Goal: Task Accomplishment & Management: Use online tool/utility

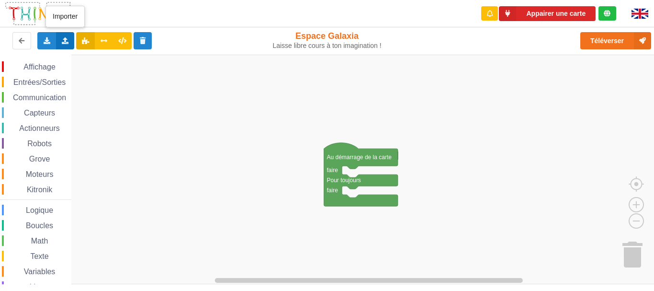
click at [63, 41] on icon at bounding box center [65, 40] width 8 height 6
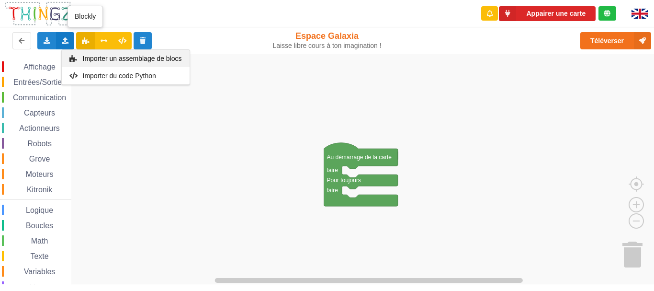
click at [103, 52] on div "Importer un assemblage de blocs" at bounding box center [126, 58] width 128 height 17
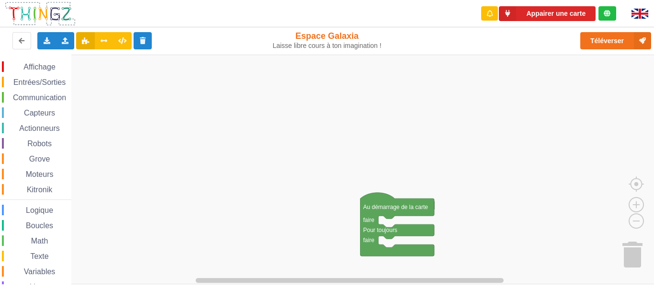
click at [507, 211] on div "Affichage Entrées/Sorties Communication Capteurs Actionneurs Robots Grove Moteu…" at bounding box center [330, 169] width 661 height 229
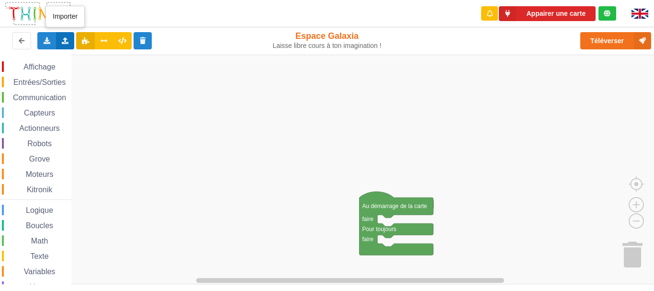
click at [72, 43] on div "Importer un assemblage de blocs Importer du code Python" at bounding box center [65, 40] width 19 height 17
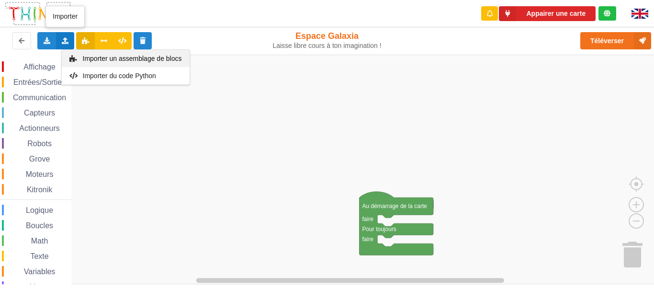
click at [122, 58] on span "Importer un assemblage de blocs" at bounding box center [131, 59] width 99 height 8
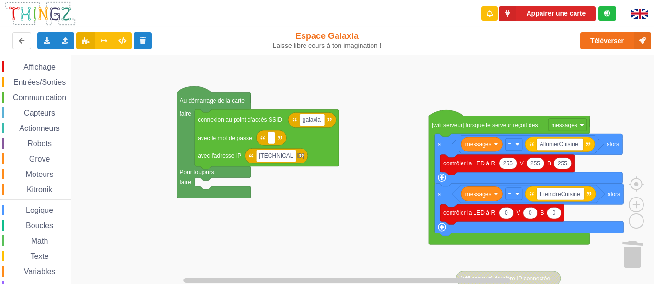
click at [387, 182] on div "Affichage Entrées/Sorties Communication Capteurs Actionneurs Robots Grove Moteu…" at bounding box center [330, 169] width 661 height 229
click at [66, 45] on div "Importer un assemblage de blocs Importer du code Python" at bounding box center [65, 40] width 19 height 17
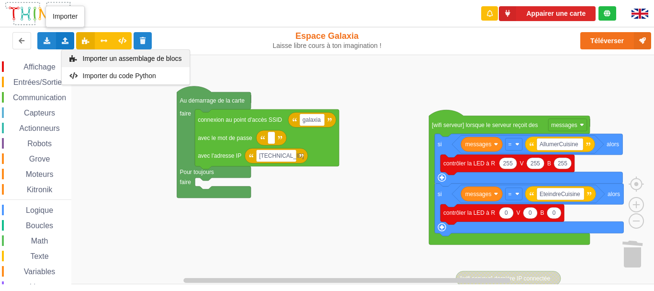
click at [101, 57] on span "Importer un assemblage de blocs" at bounding box center [131, 59] width 99 height 8
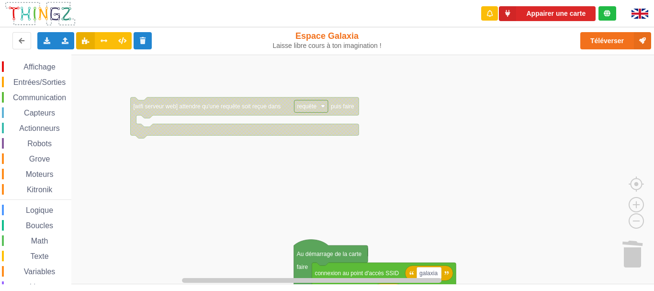
click at [517, 249] on div "Affichage Entrées/Sorties Communication Capteurs Actionneurs Robots Grove Moteu…" at bounding box center [330, 169] width 661 height 229
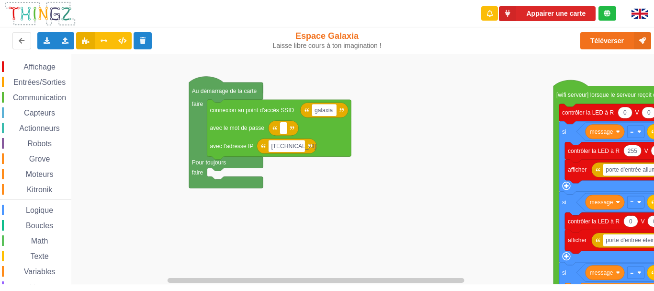
click at [381, 114] on div "Affichage Entrées/Sorties Communication Capteurs Actionneurs Robots Grove Moteu…" at bounding box center [330, 169] width 661 height 229
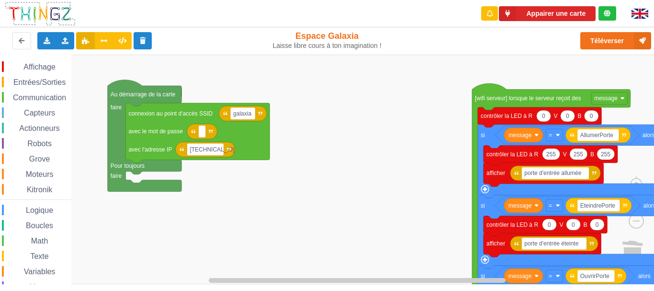
click at [392, 160] on div "Affichage Entrées/Sorties Communication Capteurs Actionneurs Robots Grove Moteu…" at bounding box center [330, 169] width 661 height 229
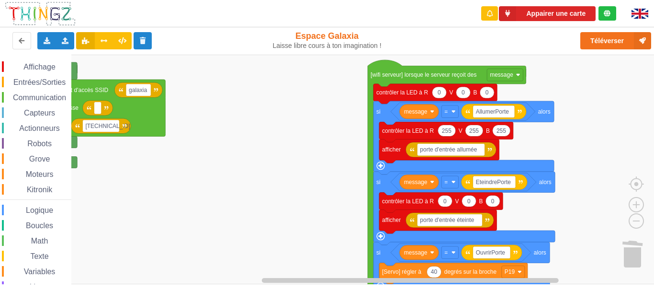
click at [312, 136] on div "Affichage Entrées/Sorties Communication Capteurs Actionneurs Robots Grove Moteu…" at bounding box center [330, 169] width 661 height 229
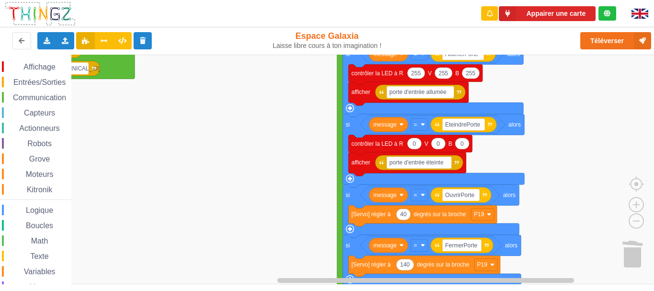
click at [314, 97] on rect "Espace de travail de Blocky" at bounding box center [330, 169] width 661 height 229
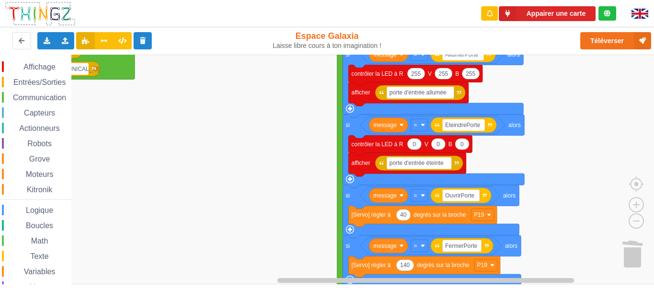
click at [597, 157] on rect "Espace de travail de Blocky" at bounding box center [330, 169] width 661 height 229
click at [572, 15] on button "Appairer une carte" at bounding box center [547, 13] width 97 height 15
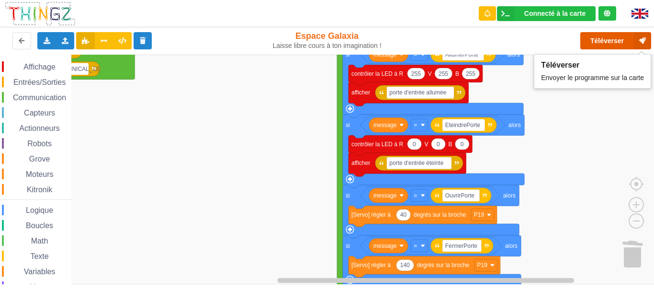
click at [597, 42] on button "Téléverser" at bounding box center [615, 40] width 71 height 17
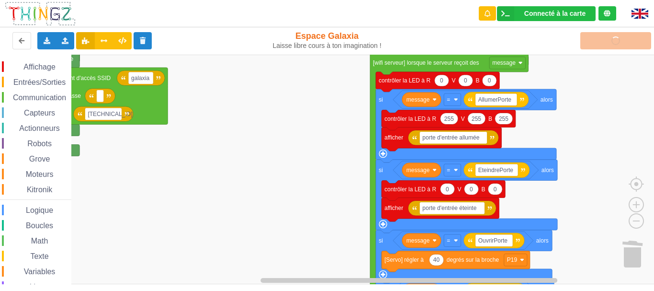
click at [610, 169] on rect "Espace de travail de Blocky" at bounding box center [330, 169] width 661 height 229
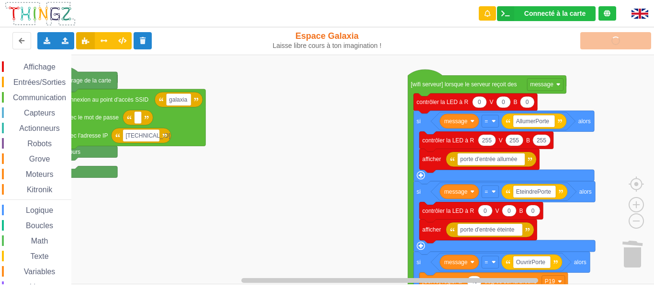
click at [627, 185] on rect "Espace de travail de Blocky" at bounding box center [330, 169] width 661 height 229
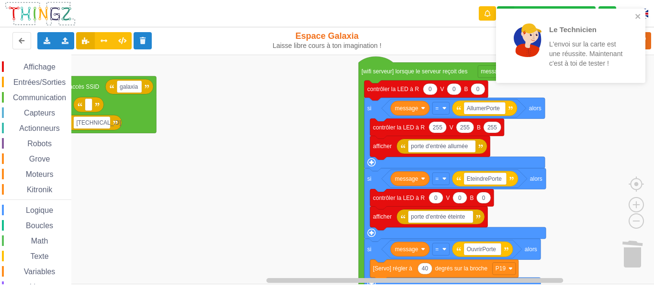
click at [286, 159] on rect "Espace de travail de Blocky" at bounding box center [330, 169] width 661 height 229
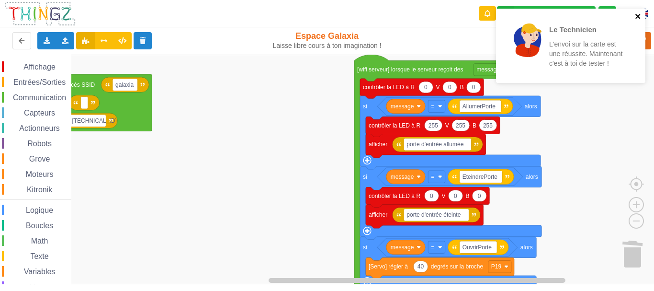
click at [638, 17] on icon "close" at bounding box center [638, 16] width 7 height 8
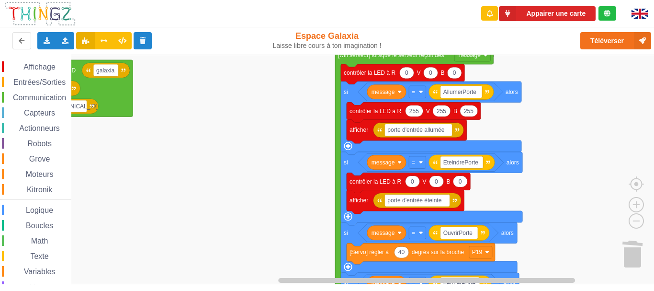
click at [227, 208] on rect "Espace de travail de Blocky" at bounding box center [330, 169] width 661 height 229
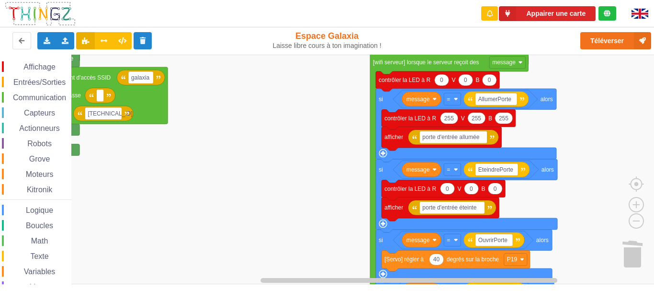
click at [285, 237] on rect "Espace de travail de Blocky" at bounding box center [330, 169] width 661 height 229
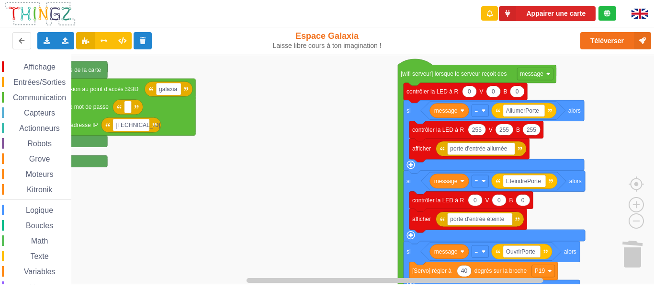
click at [271, 201] on rect "Espace de travail de Blocky" at bounding box center [330, 169] width 661 height 229
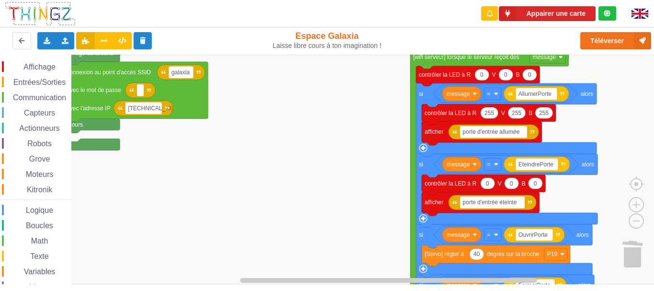
click at [312, 169] on rect "Espace de travail de Blocky" at bounding box center [330, 169] width 661 height 229
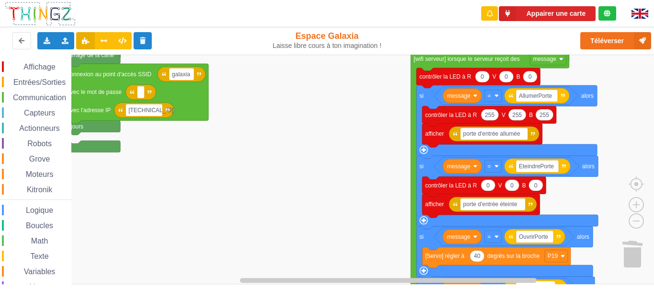
click at [334, 141] on div "Affichage Entrées/Sorties Communication Capteurs Actionneurs Robots Grove Moteu…" at bounding box center [330, 169] width 661 height 229
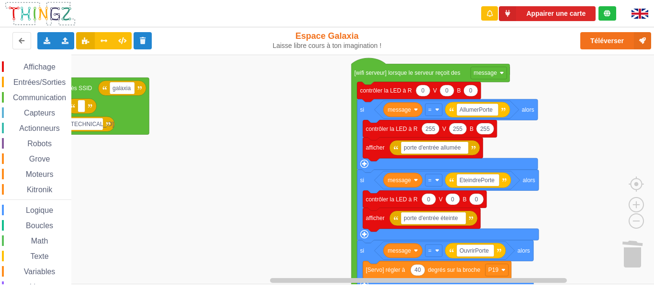
click at [258, 192] on rect "Espace de travail de Blocky" at bounding box center [330, 169] width 661 height 229
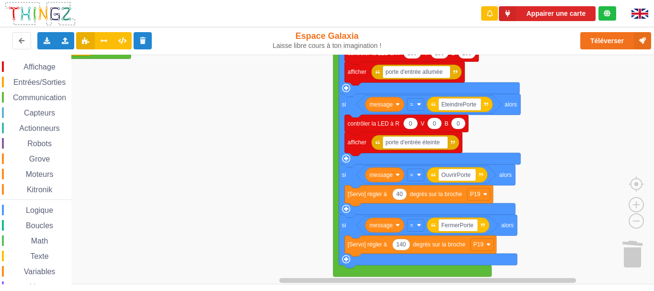
click at [245, 126] on rect "Espace de travail de Blocky" at bounding box center [330, 169] width 661 height 229
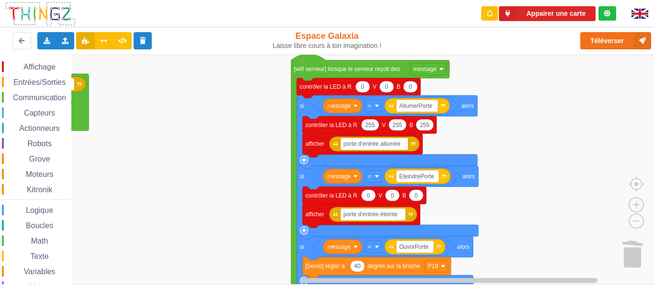
click at [235, 241] on rect "Espace de travail de Blocky" at bounding box center [330, 169] width 661 height 229
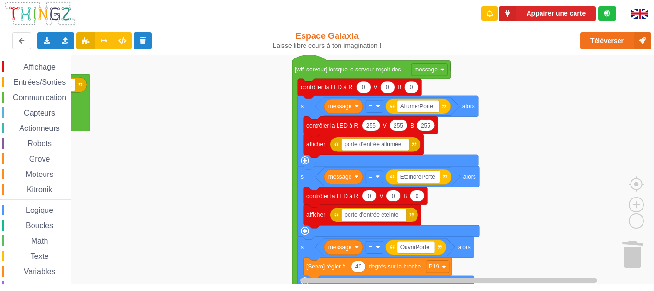
click at [56, 97] on span "Communication" at bounding box center [39, 97] width 56 height 8
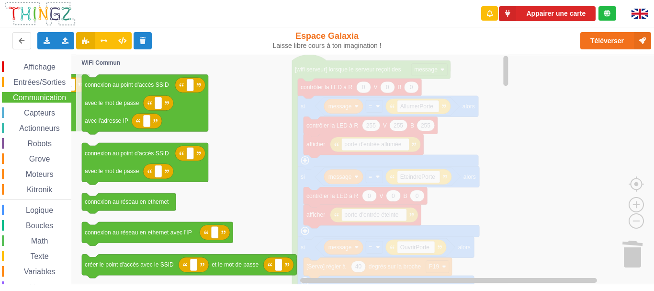
click at [48, 98] on span "Communication" at bounding box center [39, 97] width 56 height 8
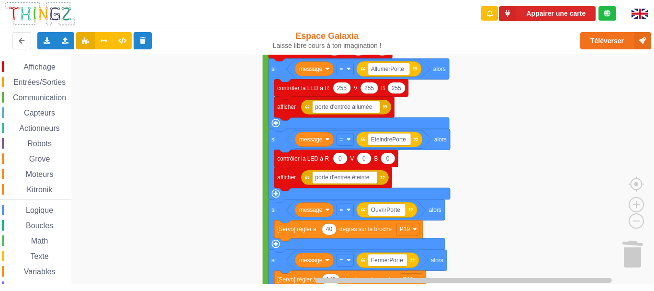
click at [253, 177] on rect "Espace de travail de Blocky" at bounding box center [330, 169] width 661 height 229
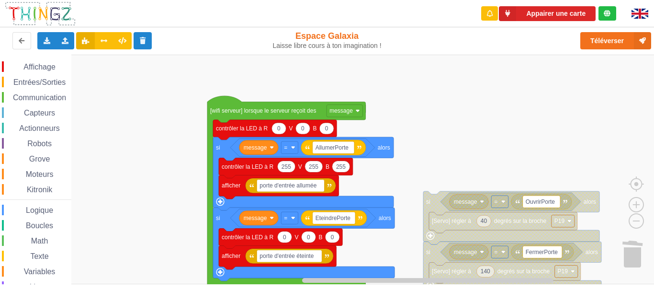
click at [420, 175] on rect "Espace de travail de Blocky" at bounding box center [330, 169] width 661 height 229
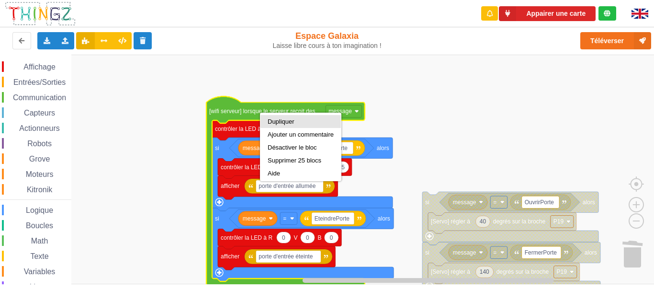
drag, startPoint x: 280, startPoint y: 119, endPoint x: 286, endPoint y: 121, distance: 6.5
click at [281, 119] on div "Dupliquer" at bounding box center [301, 121] width 66 height 7
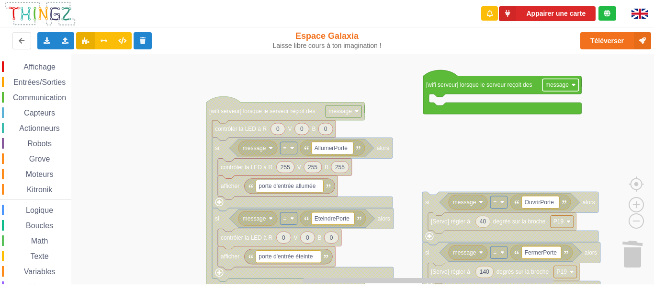
click at [563, 85] on text "message" at bounding box center [556, 84] width 23 height 7
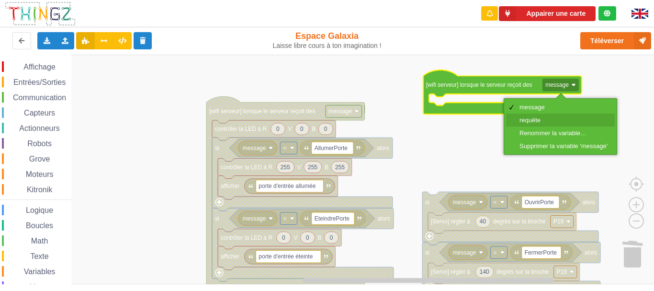
click at [540, 118] on div "requête" at bounding box center [564, 119] width 88 height 7
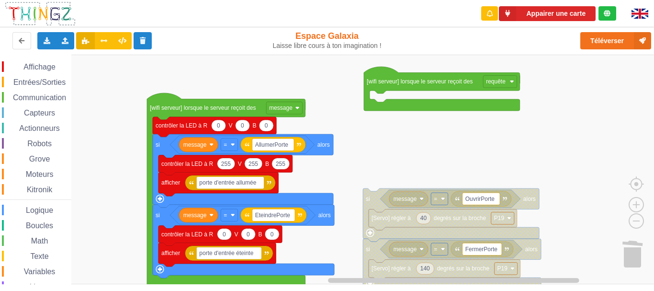
click at [467, 129] on rect "Espace de travail de Blocky" at bounding box center [330, 169] width 661 height 229
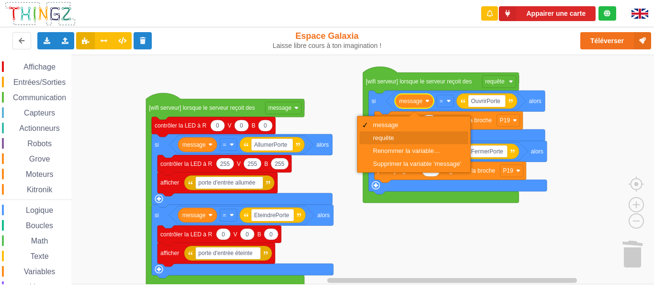
click at [401, 137] on div "requête" at bounding box center [417, 137] width 88 height 7
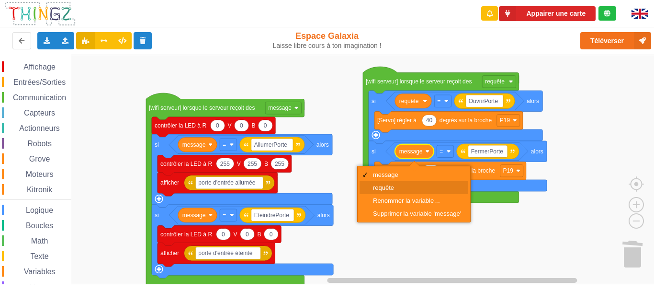
click at [407, 185] on div "requête" at bounding box center [417, 187] width 88 height 7
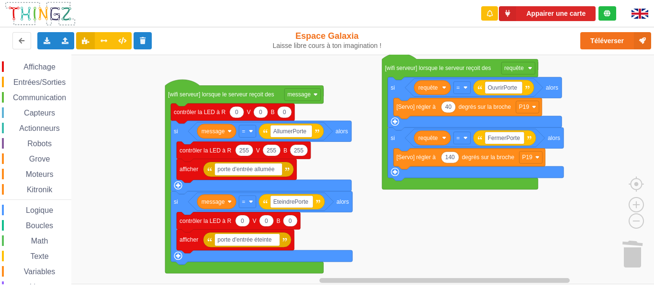
click at [424, 206] on rect "Espace de travail de Blocky" at bounding box center [330, 169] width 661 height 229
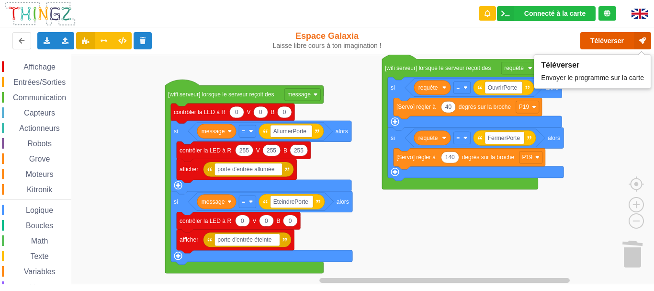
click at [603, 45] on button "Téléverser" at bounding box center [615, 40] width 71 height 17
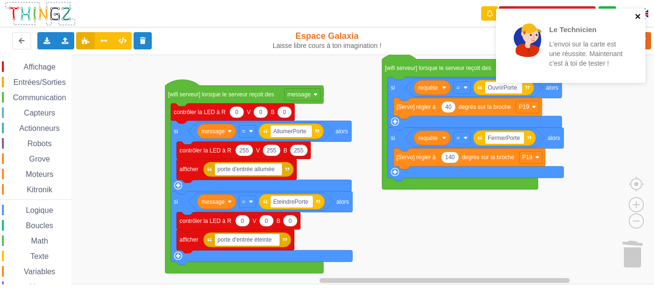
click at [638, 15] on icon "close" at bounding box center [638, 16] width 7 height 8
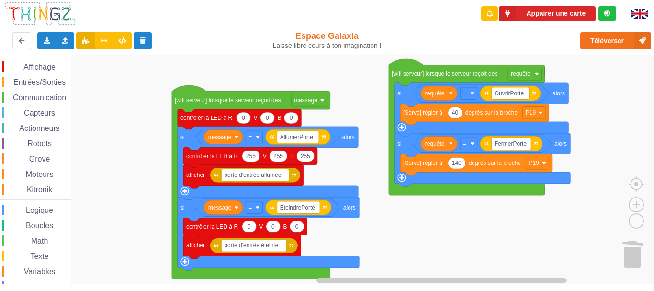
click at [578, 100] on rect "Espace de travail de Blocky" at bounding box center [330, 169] width 661 height 229
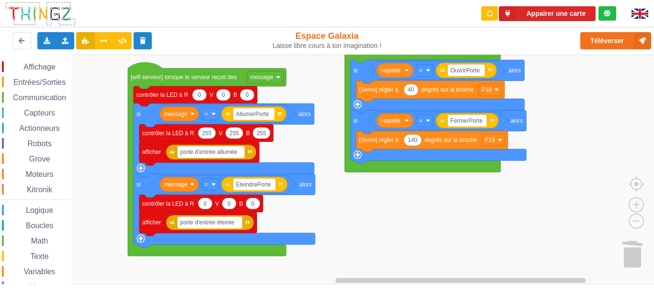
click at [345, 225] on rect "Espace de travail de Blocky" at bounding box center [330, 169] width 661 height 229
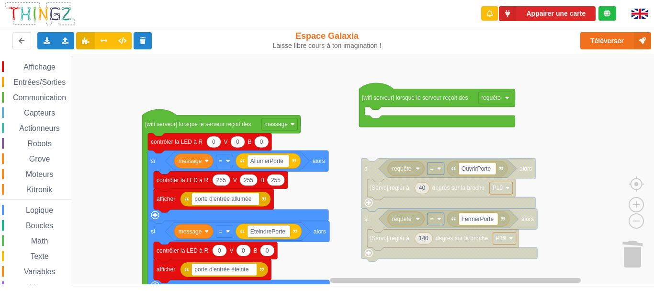
click at [339, 141] on rect "Espace de travail de Blocky" at bounding box center [330, 169] width 661 height 229
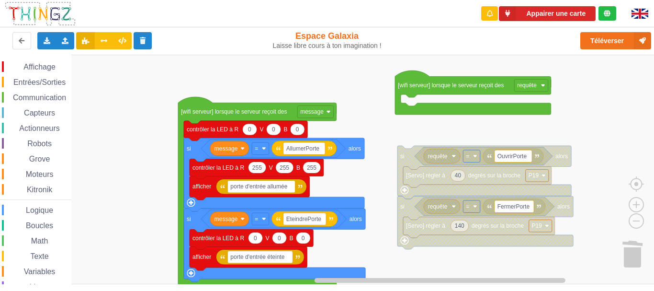
click at [149, 164] on div "Affichage Entrées/Sorties Communication Capteurs Actionneurs Robots Grove Moteu…" at bounding box center [330, 169] width 661 height 229
click at [51, 97] on span "Communication" at bounding box center [39, 97] width 56 height 8
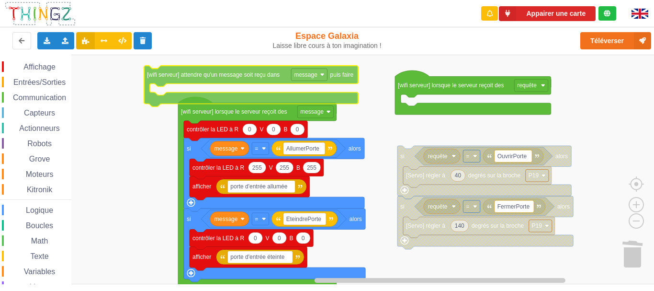
click at [244, 79] on div "Affichage Entrées/Sorties Communication Capteurs Actionneurs Robots Grove Moteu…" at bounding box center [330, 169] width 661 height 229
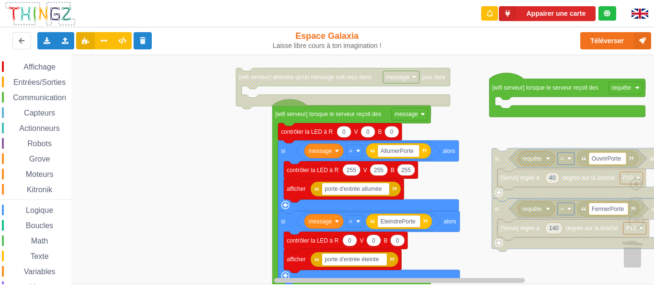
click at [365, 151] on div "Affichage Entrées/Sorties Communication Capteurs Actionneurs Robots Grove Moteu…" at bounding box center [330, 169] width 661 height 229
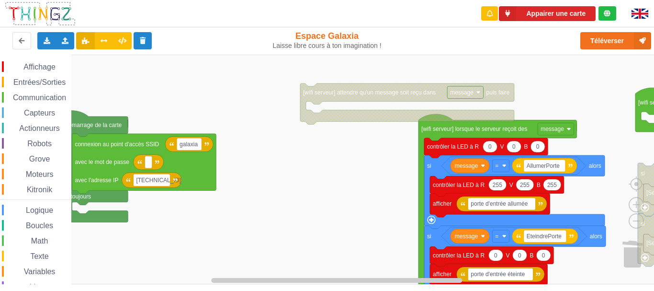
click at [385, 139] on div "Affichage Entrées/Sorties Communication Capteurs Actionneurs Robots Grove Moteu…" at bounding box center [330, 169] width 661 height 229
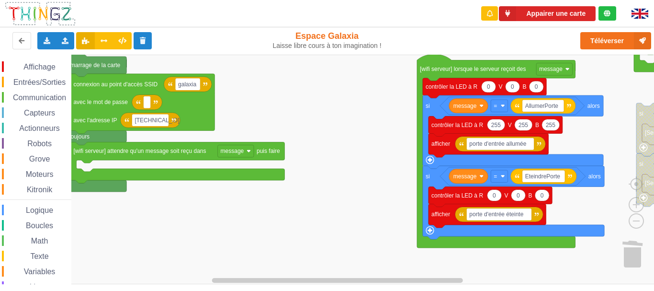
click at [283, 213] on rect "Espace de travail de Blocky" at bounding box center [330, 169] width 661 height 229
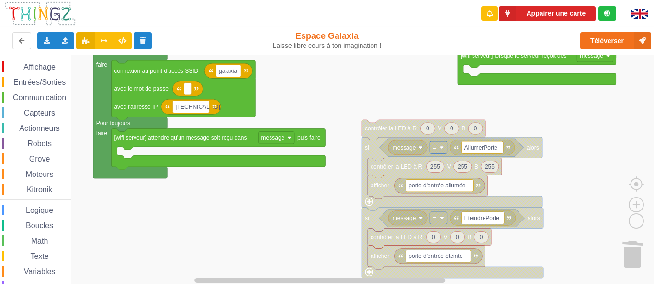
click at [331, 102] on div "Affichage Entrées/Sorties Communication Capteurs Actionneurs Robots Grove Moteu…" at bounding box center [330, 169] width 661 height 229
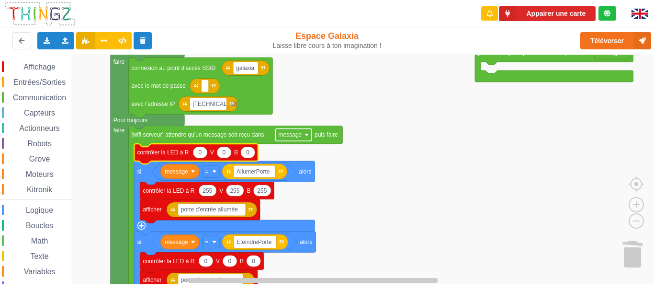
click at [300, 131] on text "message" at bounding box center [290, 134] width 23 height 7
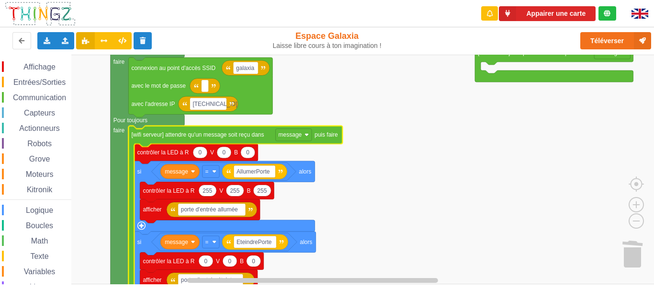
click at [356, 131] on rect "Espace de travail de Blocky" at bounding box center [330, 169] width 661 height 229
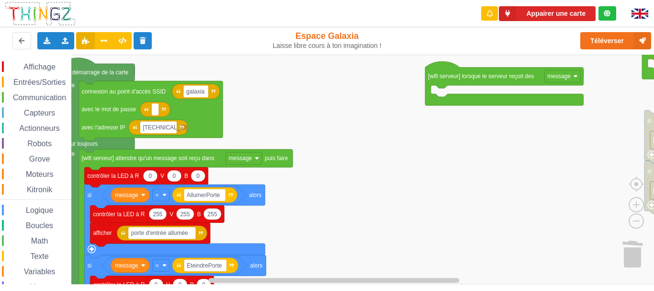
click at [347, 157] on rect "Espace de travail de Blocky" at bounding box center [330, 169] width 661 height 229
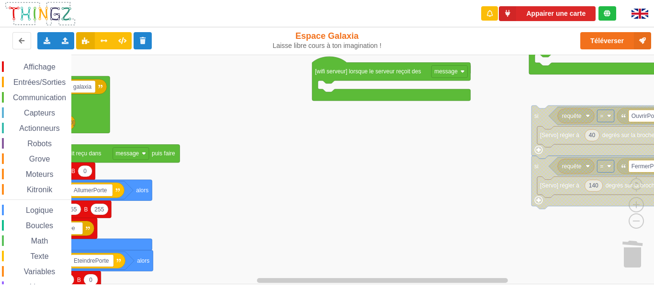
click at [175, 204] on rect "Espace de travail de Blocky" at bounding box center [330, 169] width 661 height 229
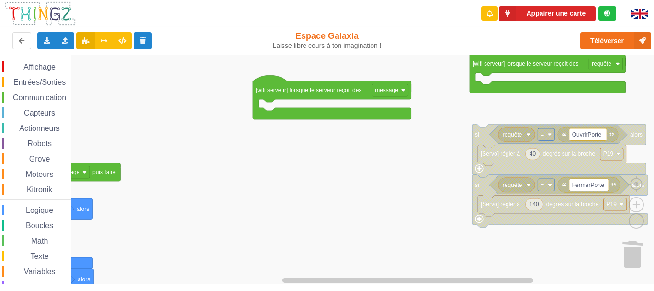
click at [547, 142] on rect "Espace de travail de Blocky" at bounding box center [330, 169] width 661 height 229
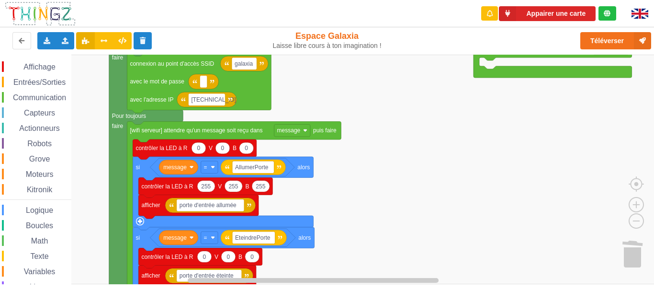
click at [502, 86] on rect "Espace de travail de Blocky" at bounding box center [330, 169] width 661 height 229
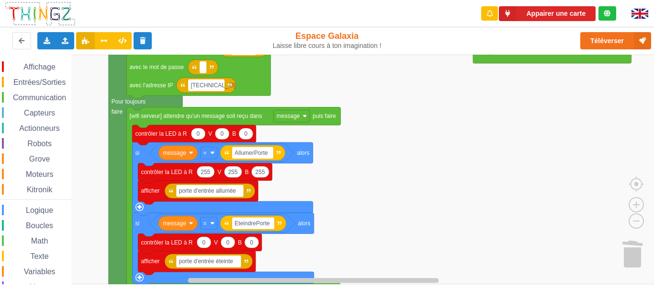
click at [504, 211] on rect "Espace de travail de Blocky" at bounding box center [330, 169] width 661 height 229
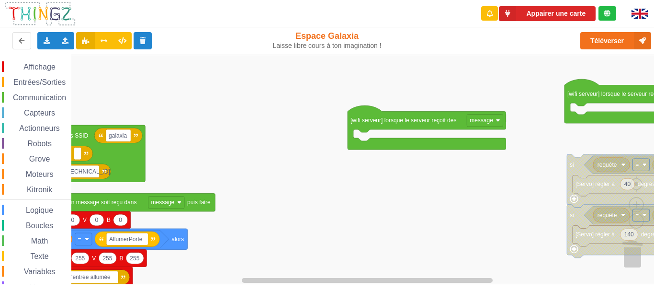
click at [287, 242] on rect "Espace de travail de Blocky" at bounding box center [330, 169] width 661 height 229
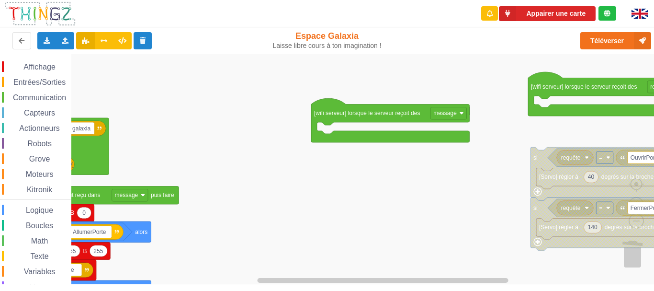
click at [341, 191] on rect "Espace de travail de Blocky" at bounding box center [330, 169] width 661 height 229
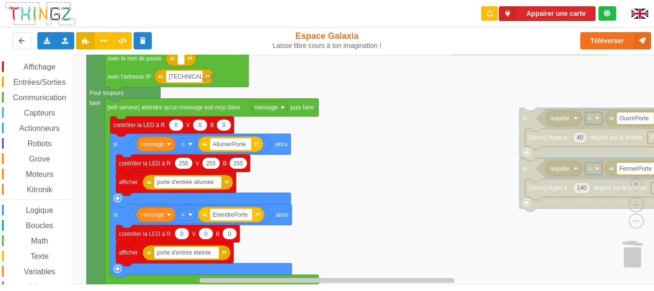
click at [454, 126] on rect "Espace de travail de Blocky" at bounding box center [330, 169] width 661 height 229
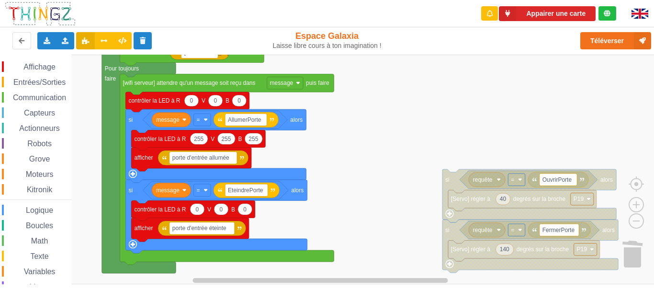
click at [421, 116] on rect "Espace de travail de Blocky" at bounding box center [330, 169] width 661 height 229
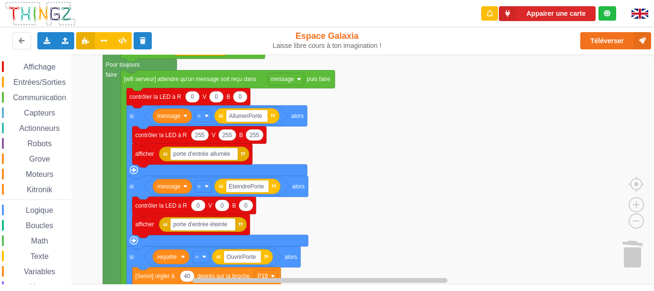
click at [358, 273] on rect "Espace de travail de Blocky" at bounding box center [330, 169] width 661 height 229
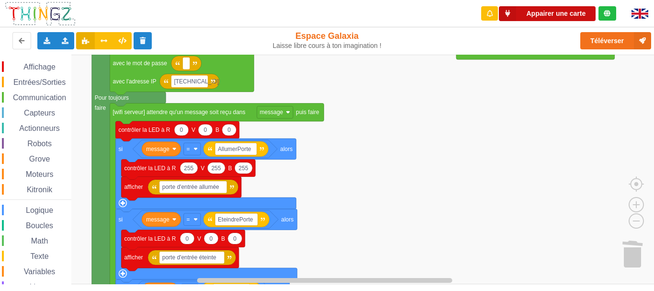
click at [551, 14] on button "Appairer une carte" at bounding box center [547, 13] width 97 height 15
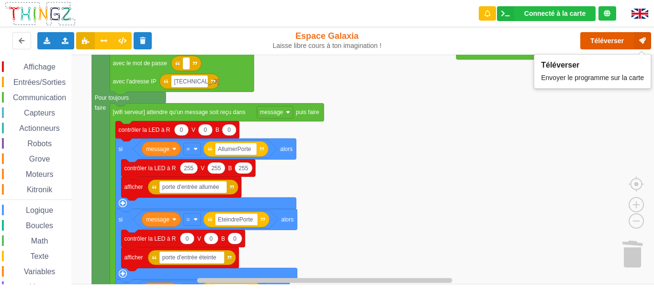
click at [604, 37] on button "Téléverser" at bounding box center [615, 40] width 71 height 17
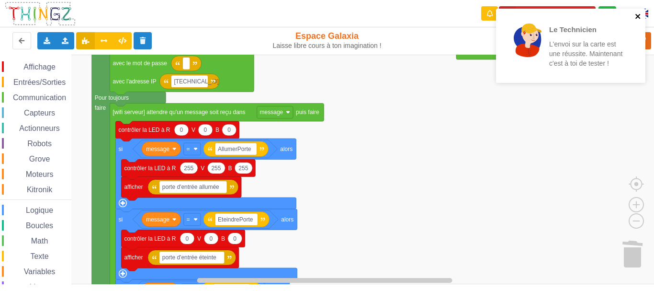
click at [636, 15] on icon "close" at bounding box center [637, 16] width 5 height 5
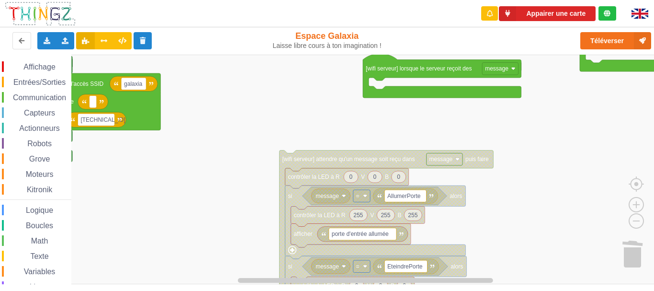
click at [207, 148] on div "Affichage Entrées/Sorties Communication Capteurs Actionneurs Robots Grove Moteu…" at bounding box center [330, 169] width 661 height 229
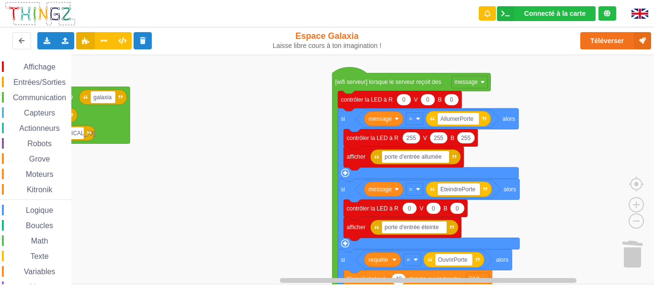
click at [312, 158] on rect "Espace de travail de Blocky" at bounding box center [330, 169] width 661 height 229
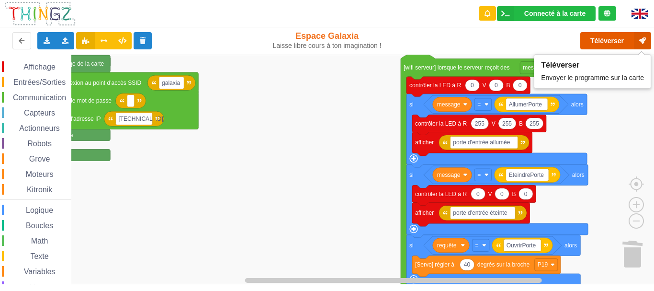
click at [593, 44] on button "Téléverser" at bounding box center [615, 40] width 71 height 17
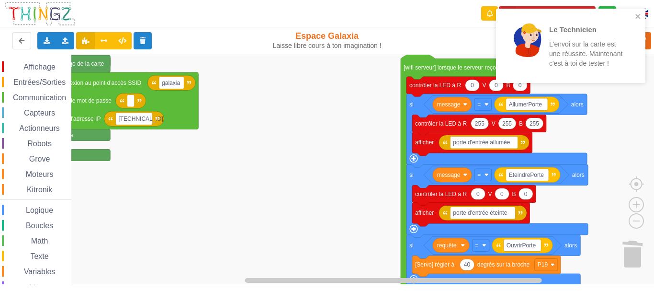
click at [317, 156] on rect "Espace de travail de Blocky" at bounding box center [330, 169] width 661 height 229
click at [124, 39] on icon at bounding box center [122, 40] width 8 height 6
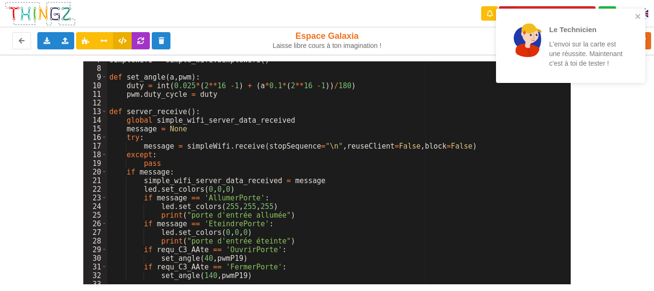
scroll to position [57, 0]
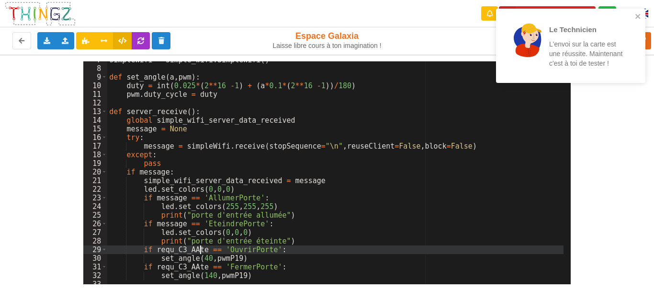
click at [200, 247] on div "simpleWifi = simple_wifi . SimpleWifi ( ) def set_angle ( a , pwm ) : duty = in…" at bounding box center [335, 176] width 456 height 240
click at [638, 17] on icon "close" at bounding box center [637, 16] width 5 height 5
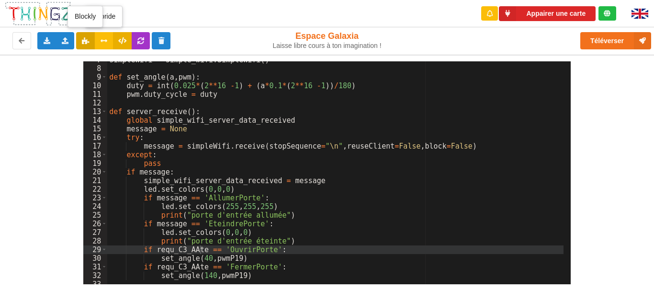
click at [85, 41] on icon at bounding box center [85, 40] width 8 height 6
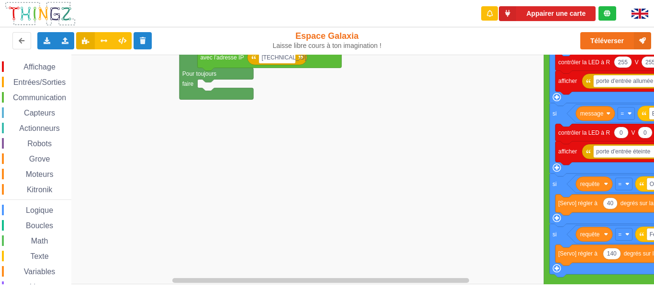
click at [405, 45] on div "Appairer une carte Exporter l'assemblage de blocs Exporter l'assemblage de bloc…" at bounding box center [327, 138] width 668 height 291
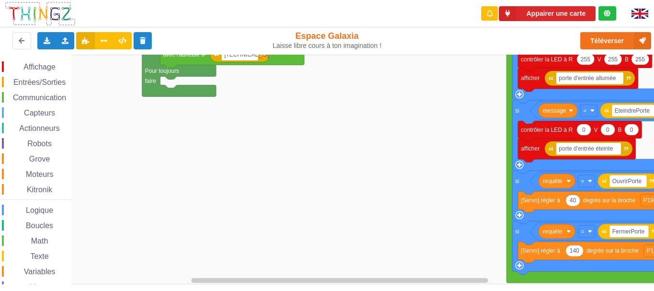
click at [192, 126] on rect "Espace de travail de Blocky" at bounding box center [330, 169] width 661 height 229
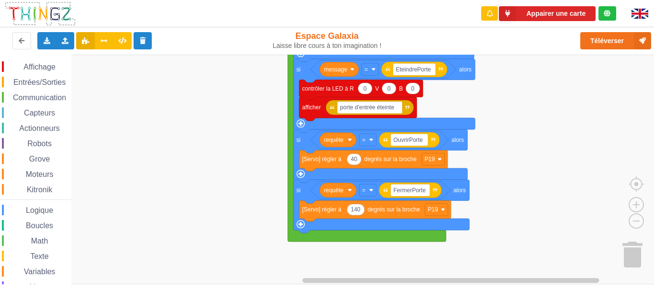
click at [514, 156] on rect "Espace de travail de Blocky" at bounding box center [330, 169] width 661 height 229
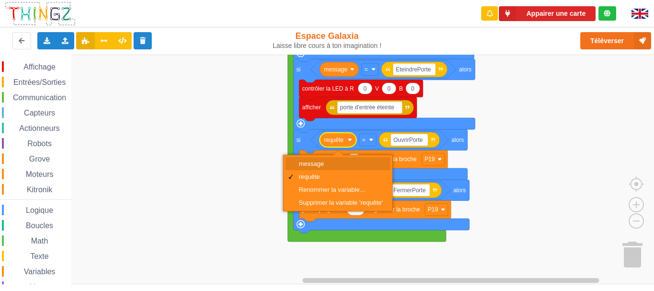
click at [326, 165] on div "message" at bounding box center [341, 163] width 84 height 7
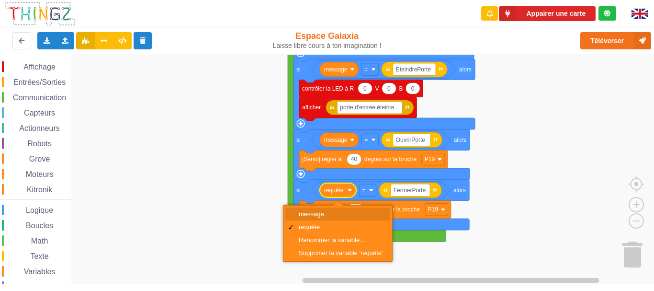
click at [337, 215] on div "message" at bounding box center [341, 213] width 84 height 7
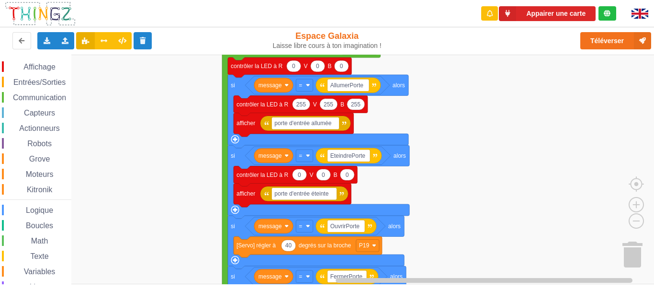
click at [451, 274] on rect "Espace de travail de Blocky" at bounding box center [330, 169] width 661 height 229
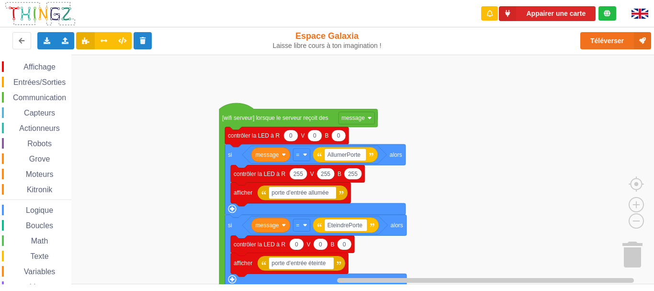
click at [479, 237] on rect "Espace de travail de Blocky" at bounding box center [330, 169] width 661 height 229
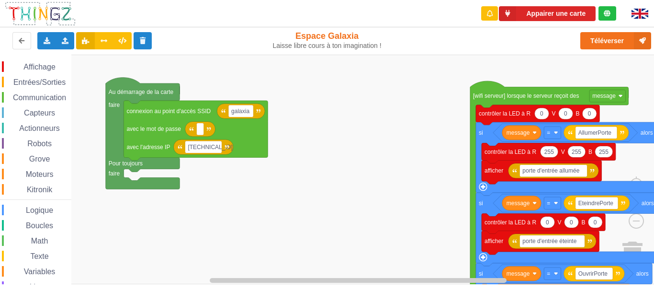
click at [378, 150] on div "Affichage Entrées/Sorties Communication Capteurs Actionneurs Robots Grove Moteu…" at bounding box center [330, 169] width 661 height 229
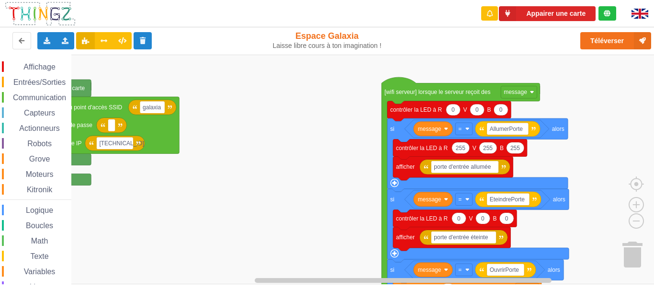
click at [350, 131] on div "Affichage Entrées/Sorties Communication Capteurs Actionneurs Robots Grove Moteu…" at bounding box center [330, 169] width 661 height 229
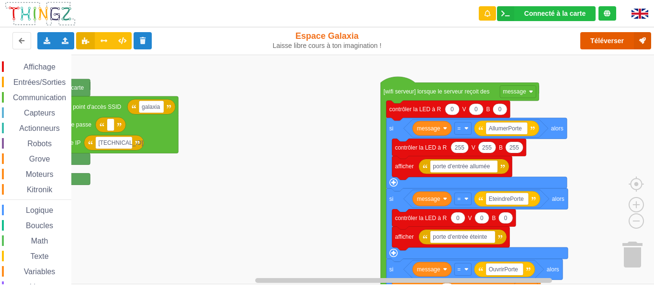
click at [602, 46] on button "Téléverser" at bounding box center [615, 40] width 71 height 17
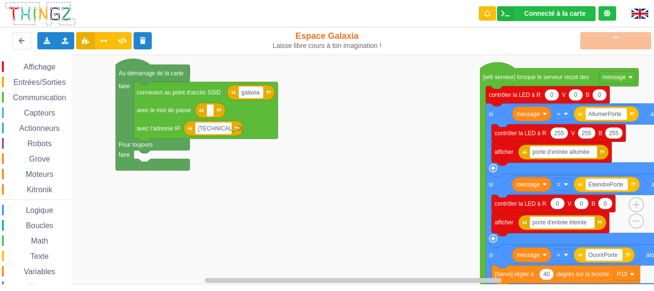
click at [368, 167] on rect "Espace de travail de Blocky" at bounding box center [330, 169] width 661 height 229
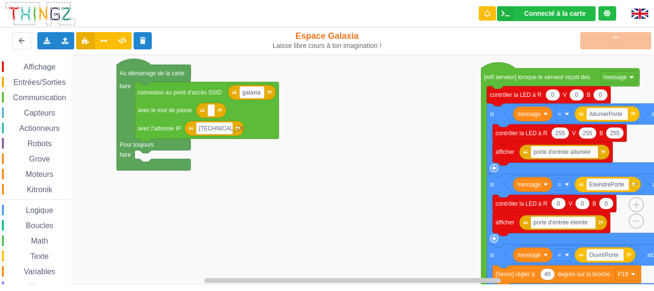
click at [47, 97] on span "Communication" at bounding box center [39, 97] width 56 height 8
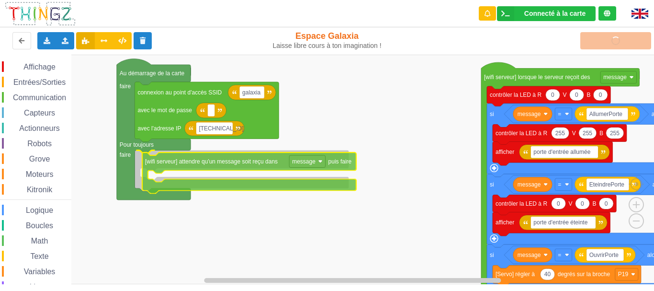
click at [213, 165] on div "Affichage Entrées/Sorties Communication Capteurs Actionneurs Robots Grove Moteu…" at bounding box center [330, 169] width 661 height 229
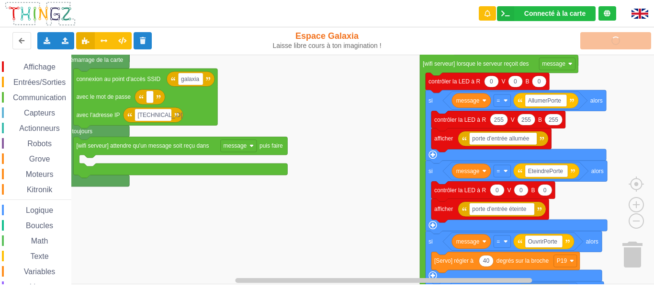
click at [340, 120] on div "Affichage Entrées/Sorties Communication Capteurs Actionneurs Robots Grove Moteu…" at bounding box center [330, 169] width 661 height 229
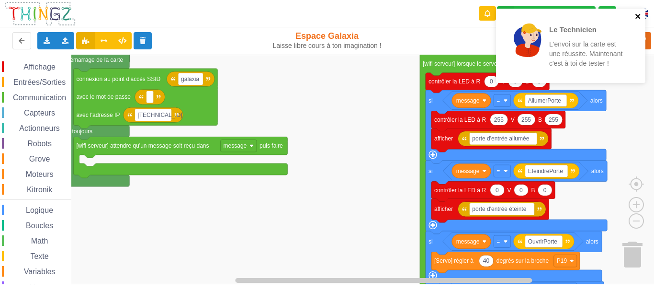
click at [639, 18] on icon "close" at bounding box center [637, 16] width 5 height 5
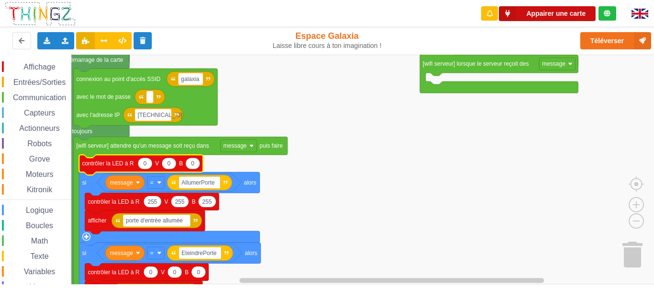
click at [561, 10] on button "Appairer une carte" at bounding box center [547, 13] width 97 height 15
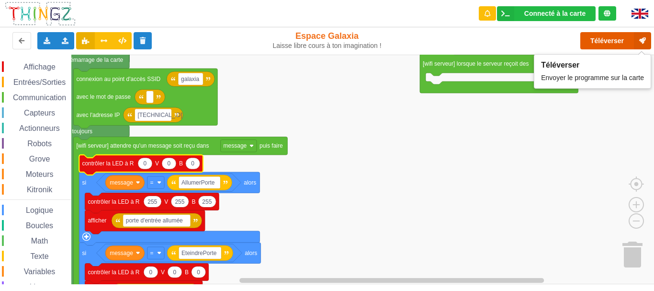
click at [599, 44] on button "Téléverser" at bounding box center [615, 40] width 71 height 17
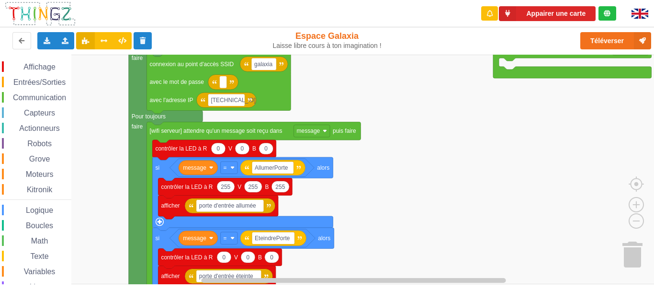
click at [471, 170] on rect "Espace de travail de Blocky" at bounding box center [330, 169] width 661 height 229
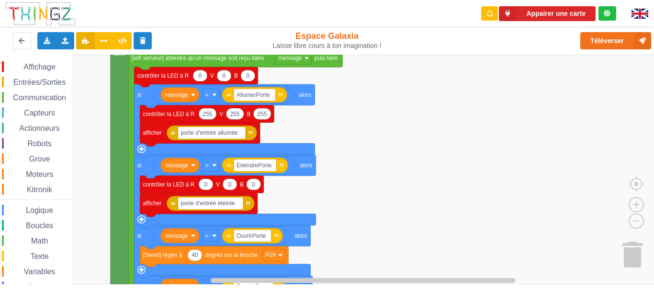
click at [450, 116] on rect "Espace de travail de Blocky" at bounding box center [330, 169] width 661 height 229
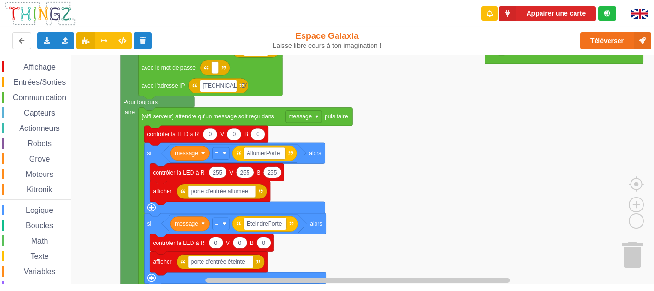
click at [418, 141] on rect "Espace de travail de Blocky" at bounding box center [330, 169] width 661 height 229
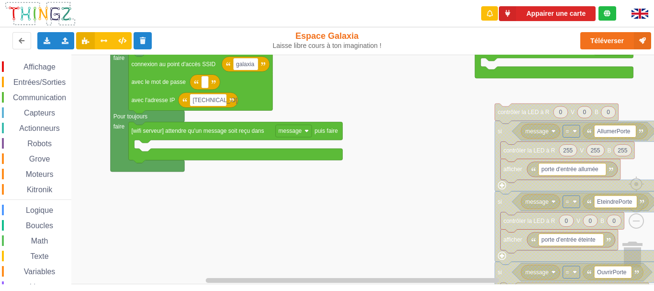
click at [446, 144] on div "Affichage Entrées/Sorties Communication Capteurs Actionneurs Robots Grove Moteu…" at bounding box center [330, 169] width 661 height 229
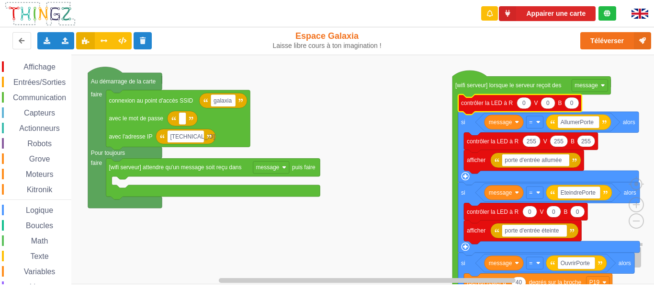
click at [51, 102] on div "Communication" at bounding box center [36, 97] width 69 height 11
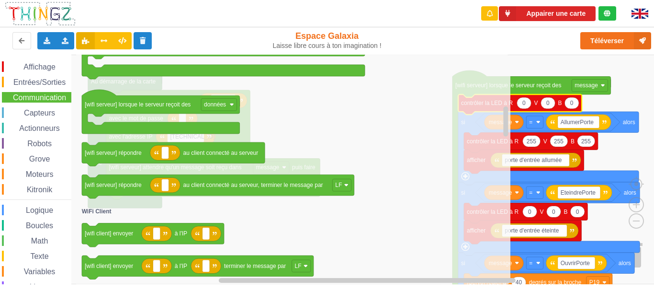
click at [523, 68] on rect "Espace de travail de Blocky" at bounding box center [330, 169] width 661 height 229
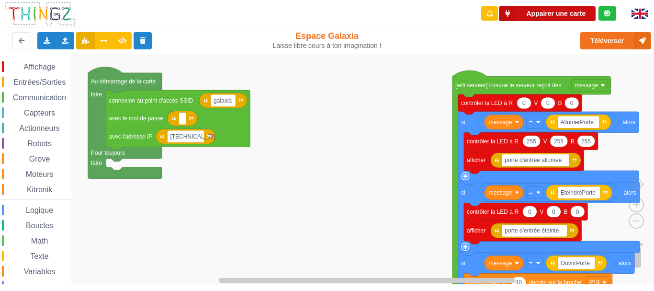
click at [553, 15] on button "Appairer une carte" at bounding box center [547, 13] width 97 height 15
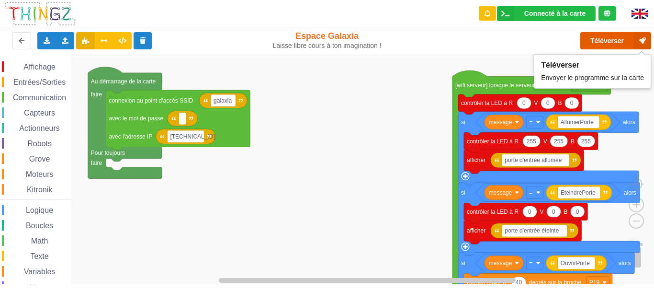
click at [612, 39] on button "Téléverser" at bounding box center [615, 40] width 71 height 17
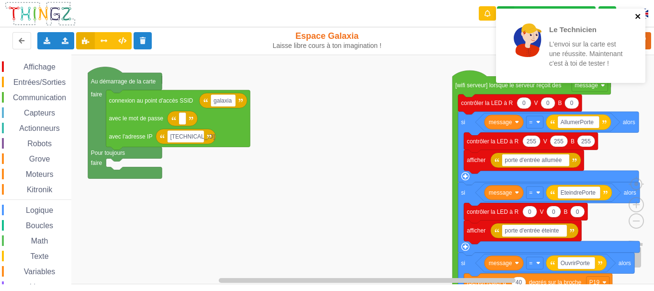
click at [637, 18] on icon "close" at bounding box center [637, 16] width 5 height 5
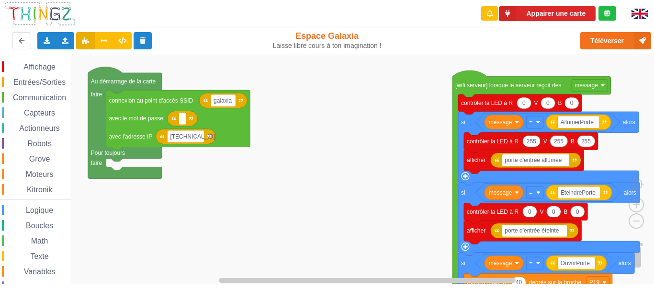
click at [339, 118] on rect "Espace de travail de Blocky" at bounding box center [330, 169] width 661 height 229
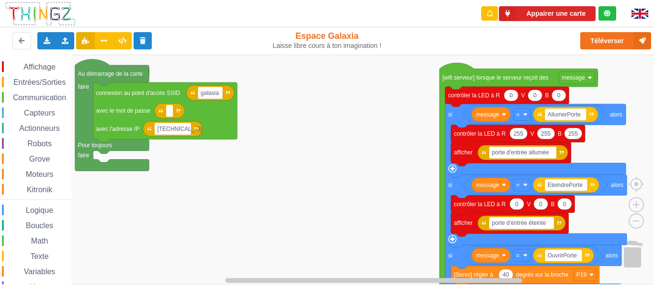
click at [348, 142] on div "Affichage Entrées/Sorties Communication Capteurs Actionneurs Robots Grove Moteu…" at bounding box center [330, 169] width 661 height 229
click at [46, 40] on icon at bounding box center [47, 40] width 8 height 6
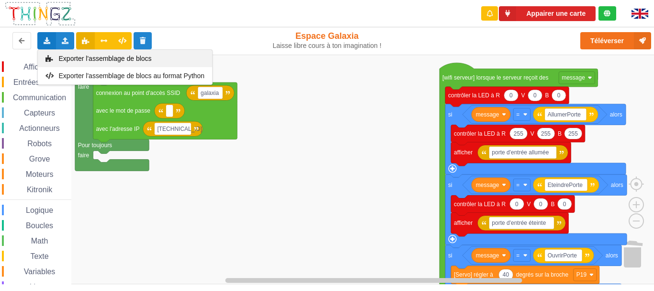
click at [118, 61] on span "Exporter l'assemblage de blocs" at bounding box center [105, 59] width 93 height 8
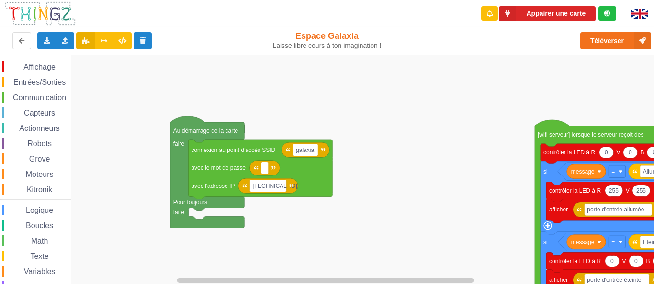
click at [327, 84] on div "Affichage Entrées/Sorties Communication Capteurs Actionneurs Robots Grove Moteu…" at bounding box center [330, 169] width 661 height 229
click at [51, 39] on div "Exporter l'assemblage de blocs Exporter l'assemblage de blocs au format Python" at bounding box center [46, 40] width 19 height 17
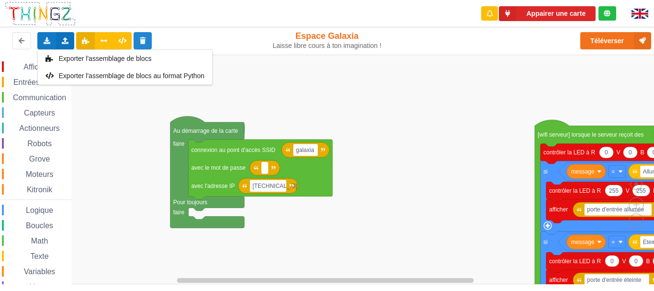
click at [61, 41] on icon at bounding box center [65, 40] width 8 height 6
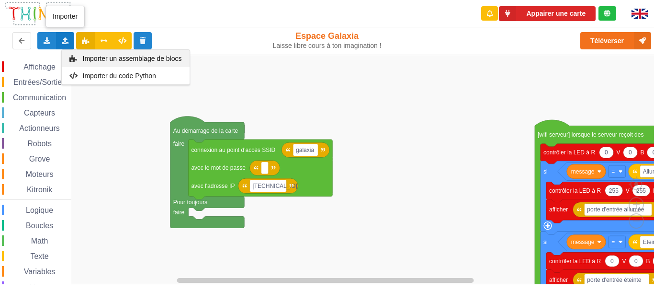
click at [89, 56] on span "Importer un assemblage de blocs" at bounding box center [131, 59] width 99 height 8
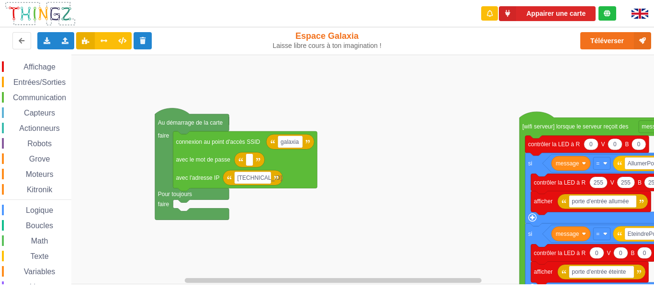
click at [365, 133] on div "Affichage Entrées/Sorties Communication Capteurs Actionneurs Robots Grove Moteu…" at bounding box center [330, 169] width 661 height 229
